Goal: Task Accomplishment & Management: Manage account settings

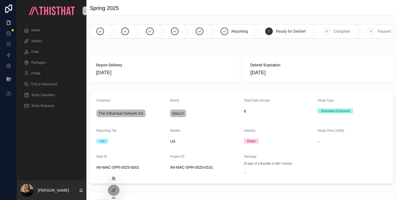
click at [114, 179] on icon at bounding box center [114, 179] width 4 height 4
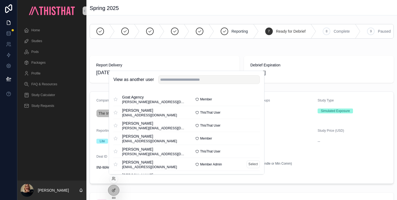
click at [251, 160] on div "[PERSON_NAME] [EMAIL_ADDRESS][DOMAIN_NAME] Member Admin Select" at bounding box center [187, 164] width 147 height 13
click at [253, 165] on button "Select" at bounding box center [253, 165] width 13 height 8
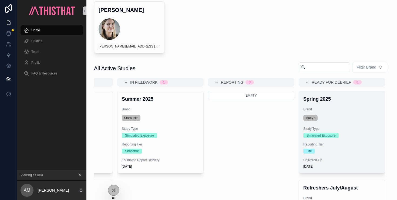
scroll to position [27, 0]
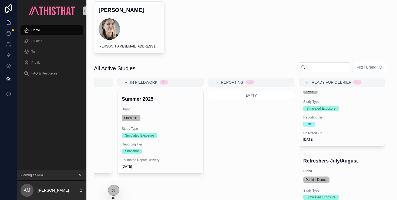
click at [354, 162] on h4 "Refreshers July/August" at bounding box center [342, 161] width 77 height 7
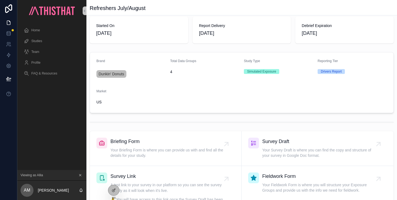
scroll to position [201, 0]
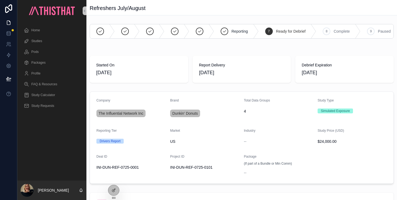
click at [113, 179] on form "Company The Influential Network Inc Brand Dunkin' Donuts Total Data Groups 4 St…" at bounding box center [242, 138] width 304 height 92
click at [114, 181] on icon at bounding box center [114, 179] width 4 height 4
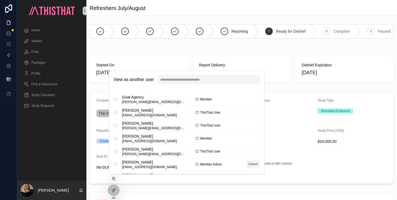
click at [256, 163] on button "Select" at bounding box center [253, 165] width 13 height 8
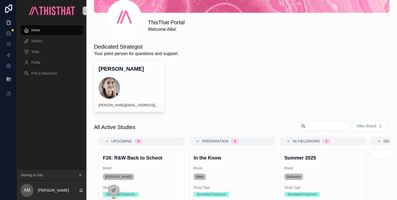
scroll to position [0, 163]
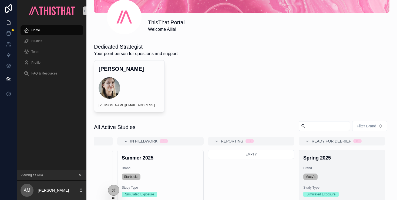
click at [339, 166] on div "Spring 2025 Brand Macy's Study Type Simulated Exposure Reporting Tier Lite Deli…" at bounding box center [342, 191] width 86 height 82
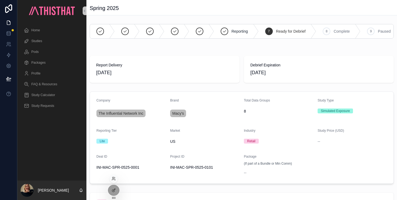
click at [114, 182] on div at bounding box center [113, 179] width 9 height 9
click at [115, 176] on div at bounding box center [113, 179] width 9 height 9
click at [114, 180] on icon at bounding box center [113, 180] width 2 height 1
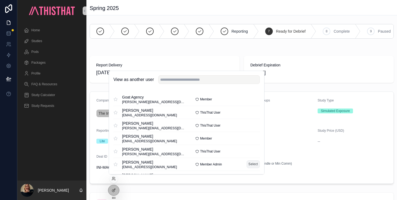
click at [255, 166] on button "Select" at bounding box center [253, 165] width 13 height 8
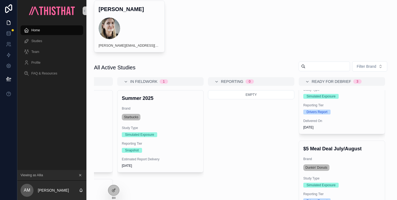
scroll to position [235, 0]
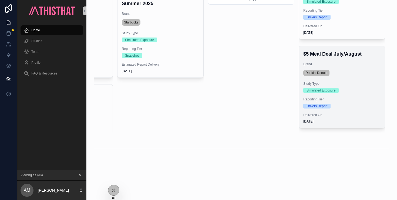
click at [351, 75] on div "Dunkin' Donuts" at bounding box center [342, 73] width 77 height 9
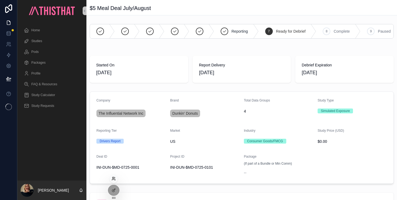
click at [114, 177] on icon at bounding box center [114, 179] width 4 height 4
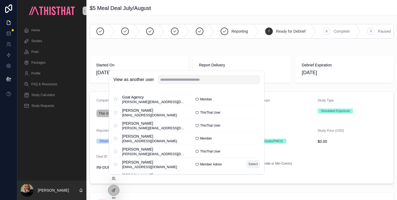
click at [253, 162] on button "Select" at bounding box center [253, 165] width 13 height 8
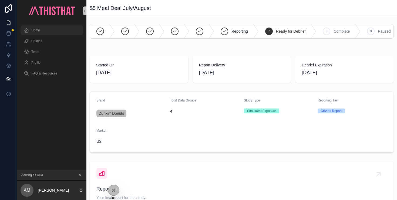
click at [38, 31] on span "Home" at bounding box center [35, 30] width 9 height 4
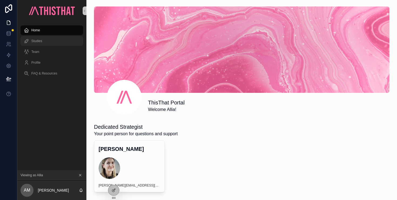
click at [44, 41] on div "Studies" at bounding box center [52, 41] width 56 height 9
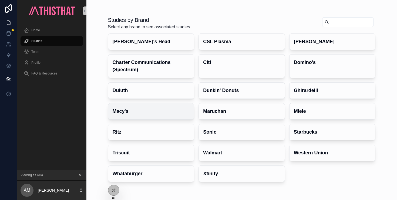
click at [138, 112] on h4 "Macy's" at bounding box center [151, 111] width 77 height 7
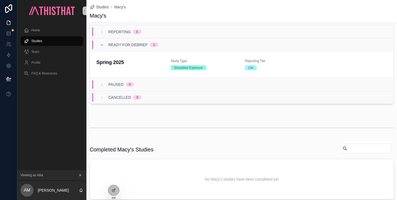
scroll to position [124, 0]
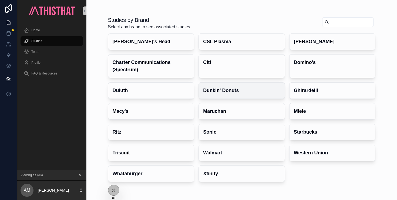
click at [230, 90] on h4 "Dunkin' Donuts" at bounding box center [241, 90] width 77 height 7
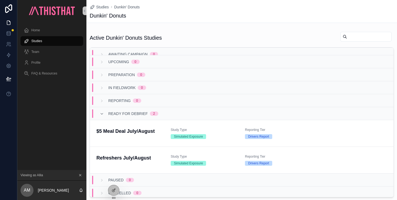
scroll to position [21, 0]
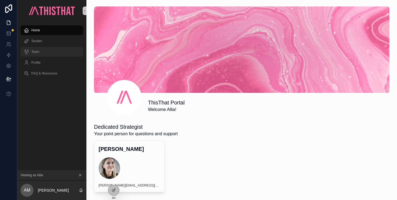
click at [50, 52] on div "Team" at bounding box center [52, 52] width 56 height 9
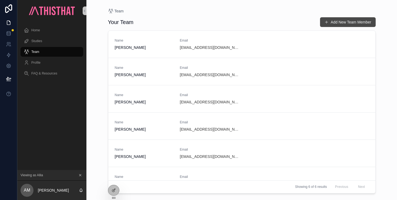
click at [340, 23] on button "Add New Team Member" at bounding box center [348, 22] width 56 height 10
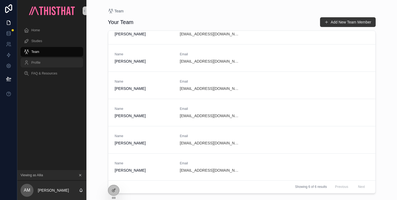
click at [47, 64] on div "Profile" at bounding box center [52, 62] width 56 height 9
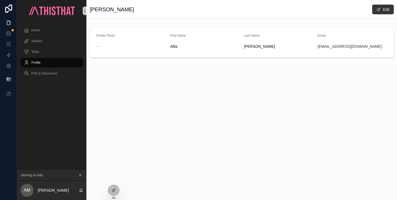
click at [288, 150] on div "Allia McDowell Edit Profile Photo -- First Name Allia Last Name McDowell Email …" at bounding box center [242, 100] width 311 height 200
click at [48, 75] on span "FAQ & Resources" at bounding box center [44, 73] width 26 height 4
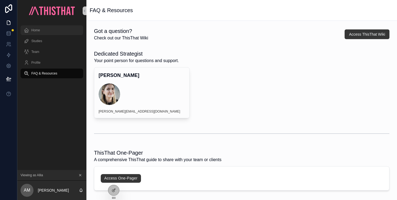
click at [46, 30] on div "Home" at bounding box center [52, 30] width 56 height 9
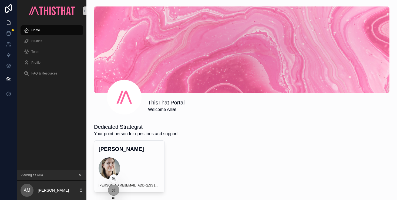
click at [113, 175] on div at bounding box center [113, 179] width 9 height 9
click at [115, 180] on icon at bounding box center [114, 179] width 4 height 4
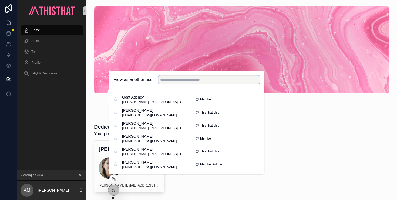
click at [190, 80] on input "text" at bounding box center [209, 79] width 102 height 9
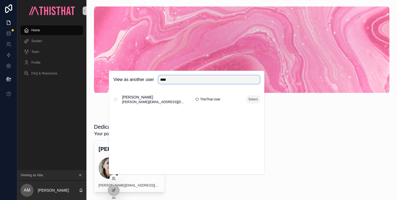
type input "****"
click at [248, 99] on button "Select" at bounding box center [253, 100] width 13 height 8
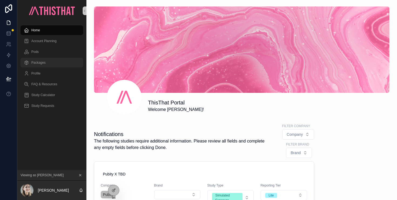
click at [42, 65] on div "Packages" at bounding box center [52, 62] width 56 height 9
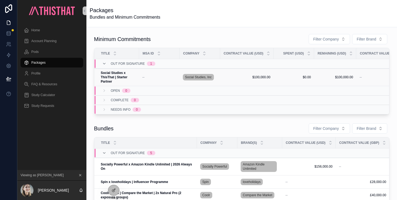
click at [117, 79] on strong "Social Studies x ThisThat | Starter Partner" at bounding box center [115, 77] width 28 height 12
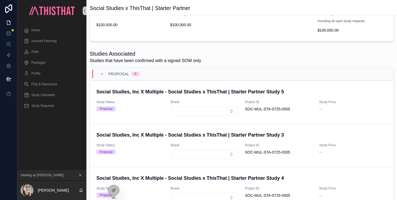
scroll to position [5, 0]
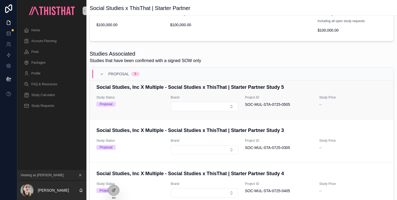
click at [339, 108] on div "Study Price --" at bounding box center [354, 103] width 68 height 16
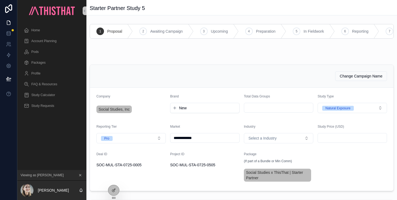
click at [360, 140] on input "scrollable content" at bounding box center [352, 138] width 69 height 8
type input "*********"
click at [380, 171] on form "**********" at bounding box center [242, 139] width 304 height 103
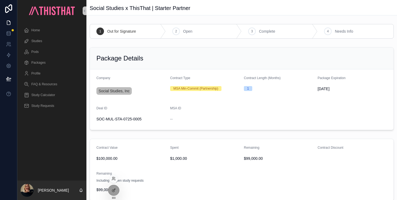
click at [113, 175] on div at bounding box center [113, 179] width 9 height 9
click at [115, 177] on icon at bounding box center [114, 179] width 4 height 4
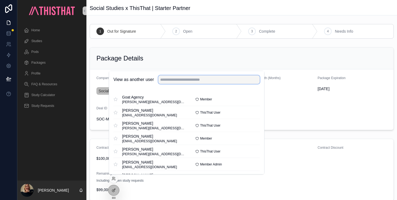
click at [184, 78] on input "text" at bounding box center [209, 79] width 102 height 9
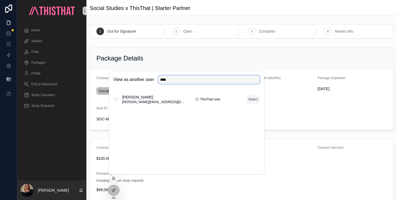
type input "****"
click at [251, 98] on button "Select" at bounding box center [253, 100] width 13 height 8
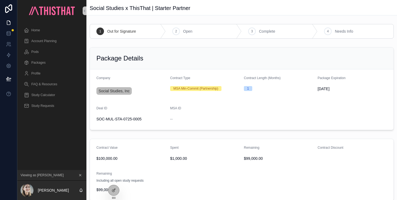
scroll to position [62, 0]
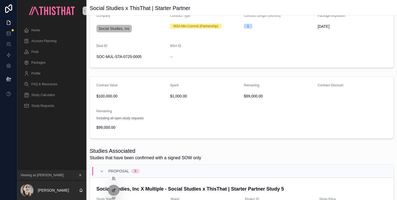
click at [117, 190] on div at bounding box center [113, 190] width 11 height 10
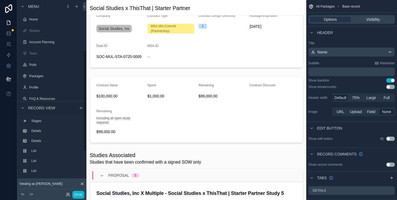
scroll to position [97, 0]
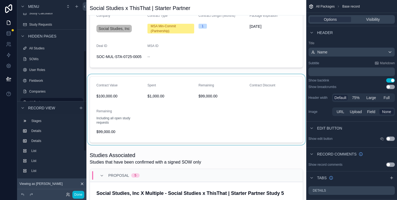
click at [235, 87] on div "scrollable content" at bounding box center [197, 109] width 220 height 71
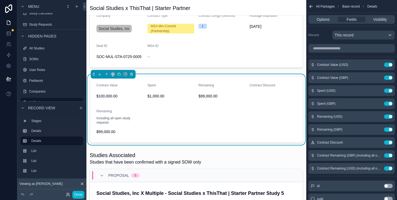
scroll to position [152, 0]
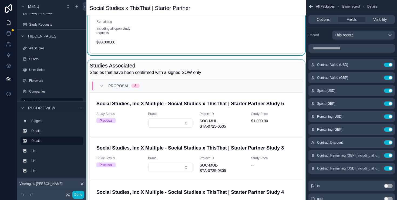
click at [275, 122] on div "scrollable content" at bounding box center [197, 146] width 220 height 172
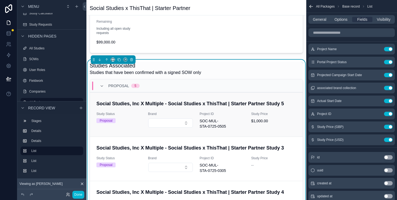
click at [226, 105] on h4 "Social Studies, Inc X Multiple - Social Studies x ThisThat | Starter Partner St…" at bounding box center [197, 103] width 200 height 7
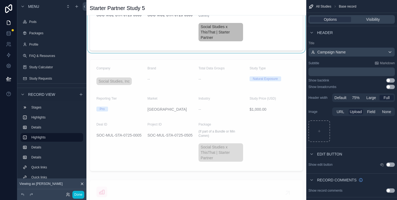
scroll to position [359, 0]
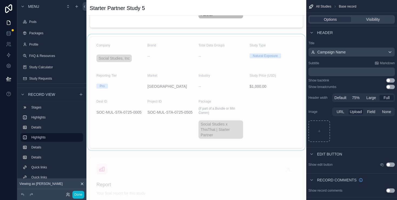
click at [281, 107] on div "scrollable content" at bounding box center [197, 92] width 220 height 116
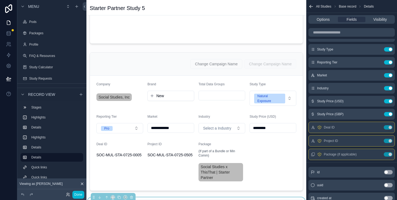
scroll to position [239, 0]
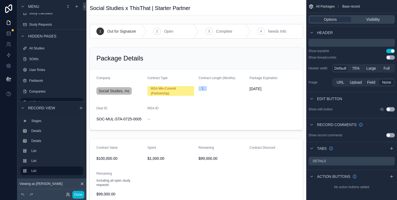
scroll to position [78, 0]
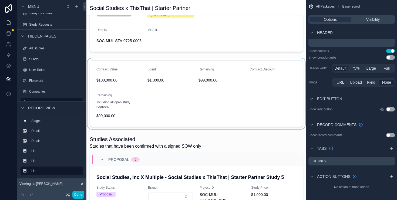
click at [235, 106] on div "scrollable content" at bounding box center [197, 93] width 220 height 71
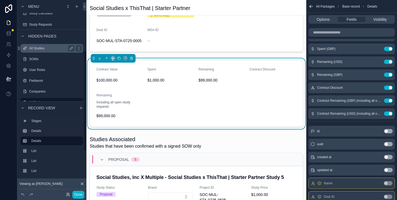
scroll to position [179, 0]
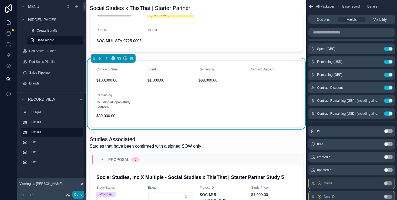
click at [75, 195] on button "Done" at bounding box center [78, 195] width 12 height 8
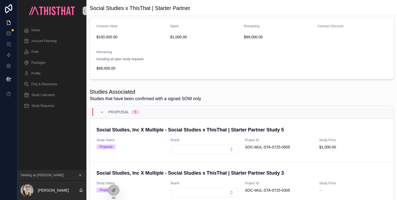
scroll to position [131, 0]
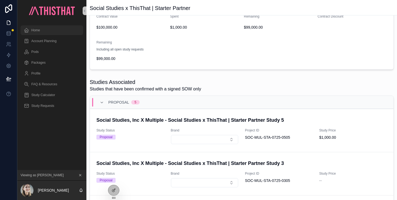
click at [38, 29] on span "Home" at bounding box center [35, 30] width 9 height 4
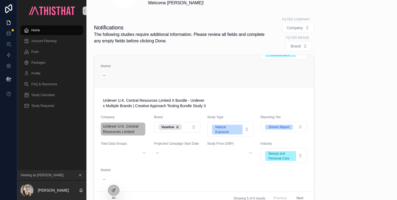
scroll to position [111, 0]
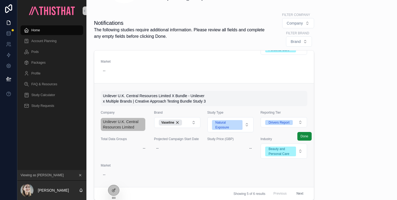
click at [245, 99] on span "Unilever U.K. Central Resources Limited X Bundle - Unilever x Multiple Brands |…" at bounding box center [204, 98] width 203 height 11
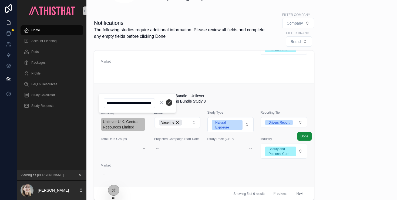
scroll to position [0, 0]
click at [270, 87] on link "Unilever U.K. Central Resources Limited X Bundle - Unilever x Multiple Brands |…" at bounding box center [204, 135] width 220 height 104
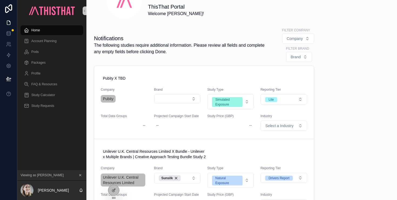
scroll to position [122, 0]
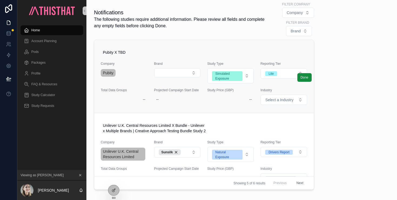
click at [224, 44] on link "Pubity X TBD Company Pubity Brand Study Type Simulated Exposure Reporting Tier …" at bounding box center [204, 76] width 220 height 73
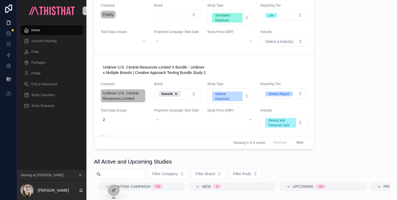
scroll to position [39, 0]
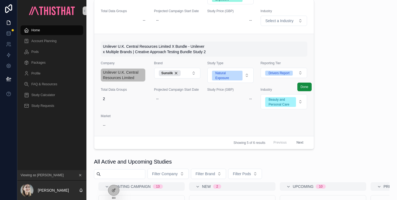
click at [226, 51] on span "Unilever U.K. Central Resources Limited X Bundle - Unilever x Multiple Brands |…" at bounding box center [204, 49] width 203 height 11
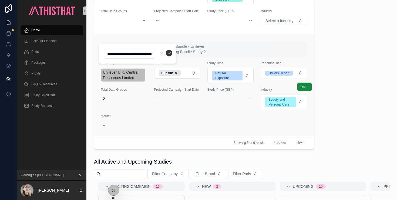
scroll to position [0, 161]
click at [269, 40] on link "Unilever U.K. Central Resources Limited X Bundle - Unilever x Multiple Brands |…" at bounding box center [204, 86] width 220 height 104
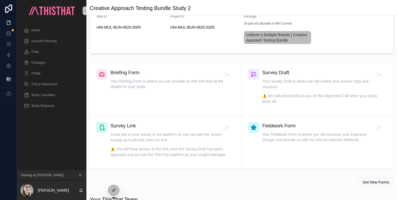
scroll to position [316, 0]
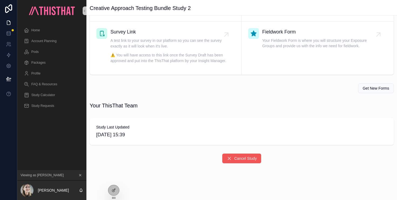
click at [228, 162] on button "Cancel Study" at bounding box center [242, 159] width 39 height 10
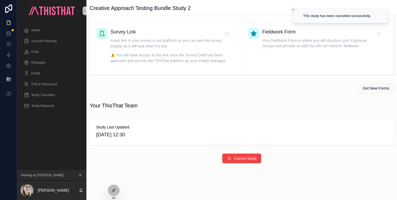
click at [294, 9] on icon "Close toast" at bounding box center [293, 9] width 3 height 3
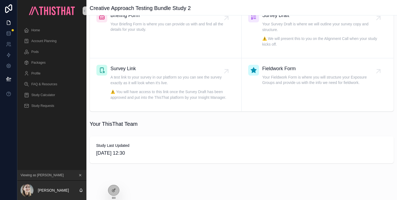
scroll to position [0, 0]
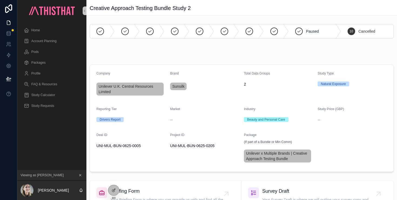
click at [149, 7] on h1 "Creative Approach Testing Bundle Study 2" at bounding box center [140, 8] width 101 height 8
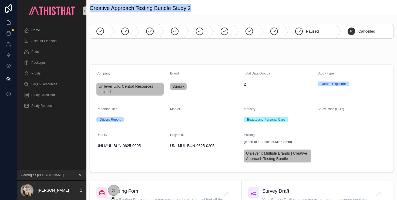
click at [149, 7] on h1 "Creative Approach Testing Bundle Study 2" at bounding box center [140, 8] width 101 height 8
copy h1 "Creative Approach Testing Bundle Study 2"
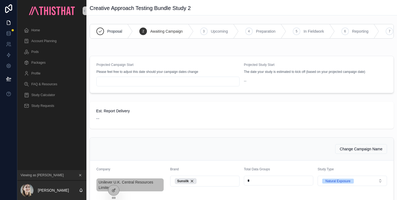
click at [296, 109] on span "Est. Report Delivery" at bounding box center [241, 110] width 291 height 5
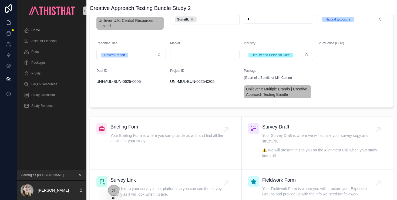
scroll to position [111, 0]
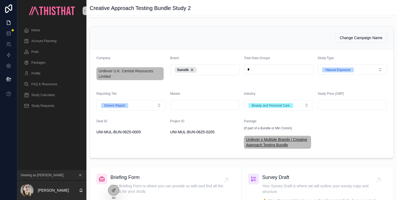
click at [271, 142] on span "Unilever x Multiple Brands | Creative Approach Testing Bundle" at bounding box center [277, 142] width 63 height 11
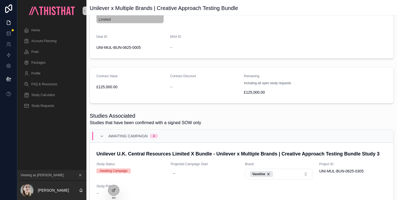
scroll to position [82, 0]
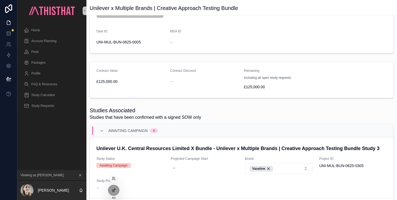
click at [117, 189] on div at bounding box center [113, 190] width 11 height 10
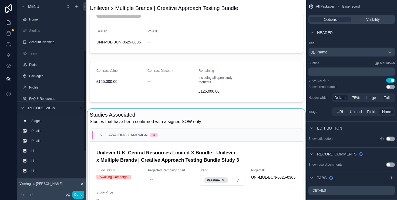
scroll to position [97, 0]
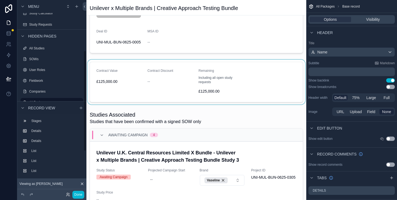
click at [210, 86] on div "scrollable content" at bounding box center [197, 82] width 220 height 45
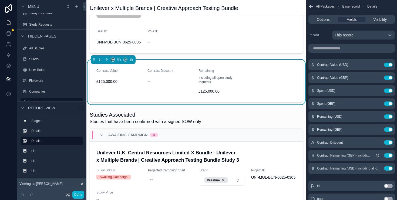
click at [379, 155] on icon "scrollable content" at bounding box center [378, 155] width 2 height 2
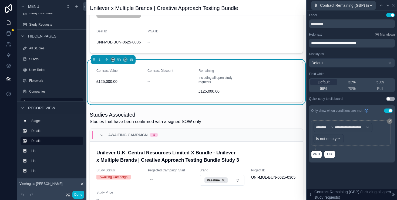
click at [376, 45] on p "**********" at bounding box center [352, 43] width 83 height 5
click at [349, 32] on div "**********" at bounding box center [352, 88] width 86 height 150
click at [394, 4] on icon at bounding box center [393, 5] width 4 height 4
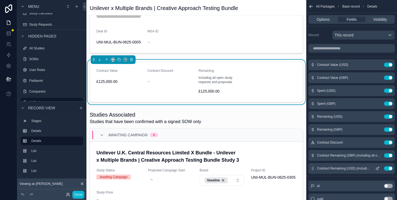
click at [378, 170] on icon "scrollable content" at bounding box center [378, 169] width 4 height 4
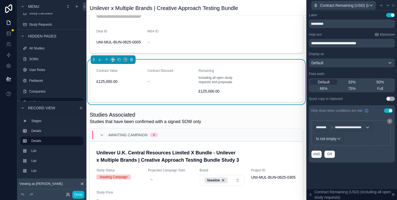
click at [378, 44] on p "**********" at bounding box center [352, 43] width 83 height 5
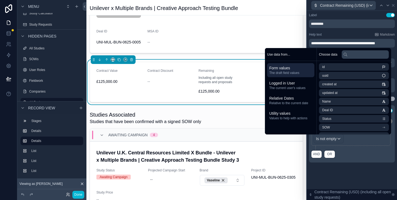
click at [354, 32] on div "**********" at bounding box center [352, 88] width 86 height 150
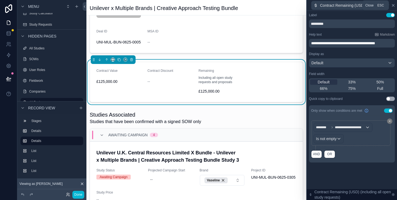
click at [393, 7] on icon at bounding box center [393, 5] width 4 height 4
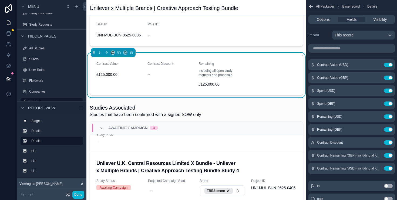
scroll to position [69, 0]
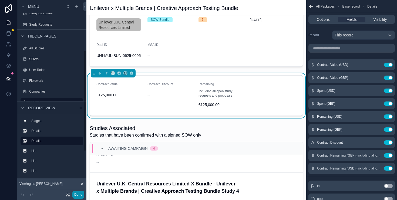
click at [79, 194] on button "Done" at bounding box center [78, 195] width 12 height 8
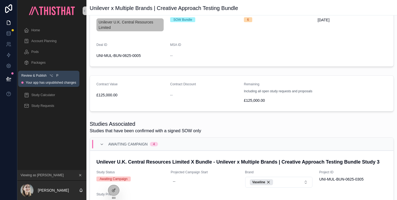
click at [9, 76] on button at bounding box center [9, 78] width 12 height 15
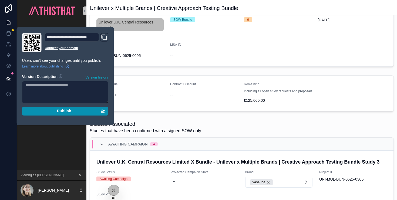
click at [63, 112] on span "Publish" at bounding box center [64, 111] width 14 height 5
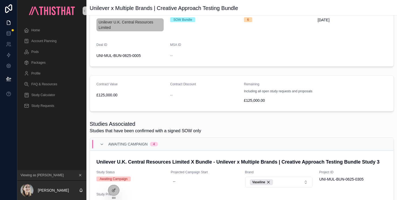
click at [257, 122] on div "Studies Associated Studies that have been confirmed with a signed SOW only" at bounding box center [242, 127] width 304 height 14
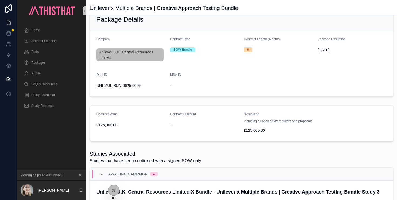
scroll to position [39, 0]
click at [46, 31] on div "Home" at bounding box center [52, 30] width 56 height 9
